Goal: Navigation & Orientation: Find specific page/section

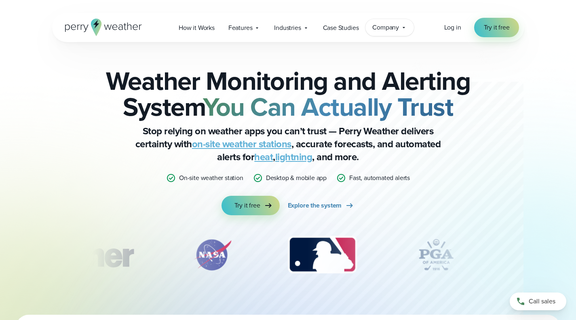
click at [404, 28] on icon at bounding box center [404, 27] width 6 height 6
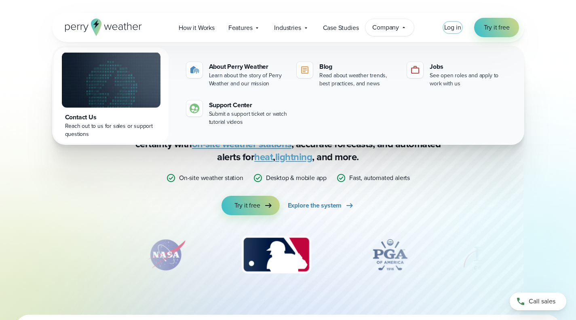
click at [455, 24] on span "Log in" at bounding box center [452, 27] width 17 height 9
